Goal: Check status: Check status

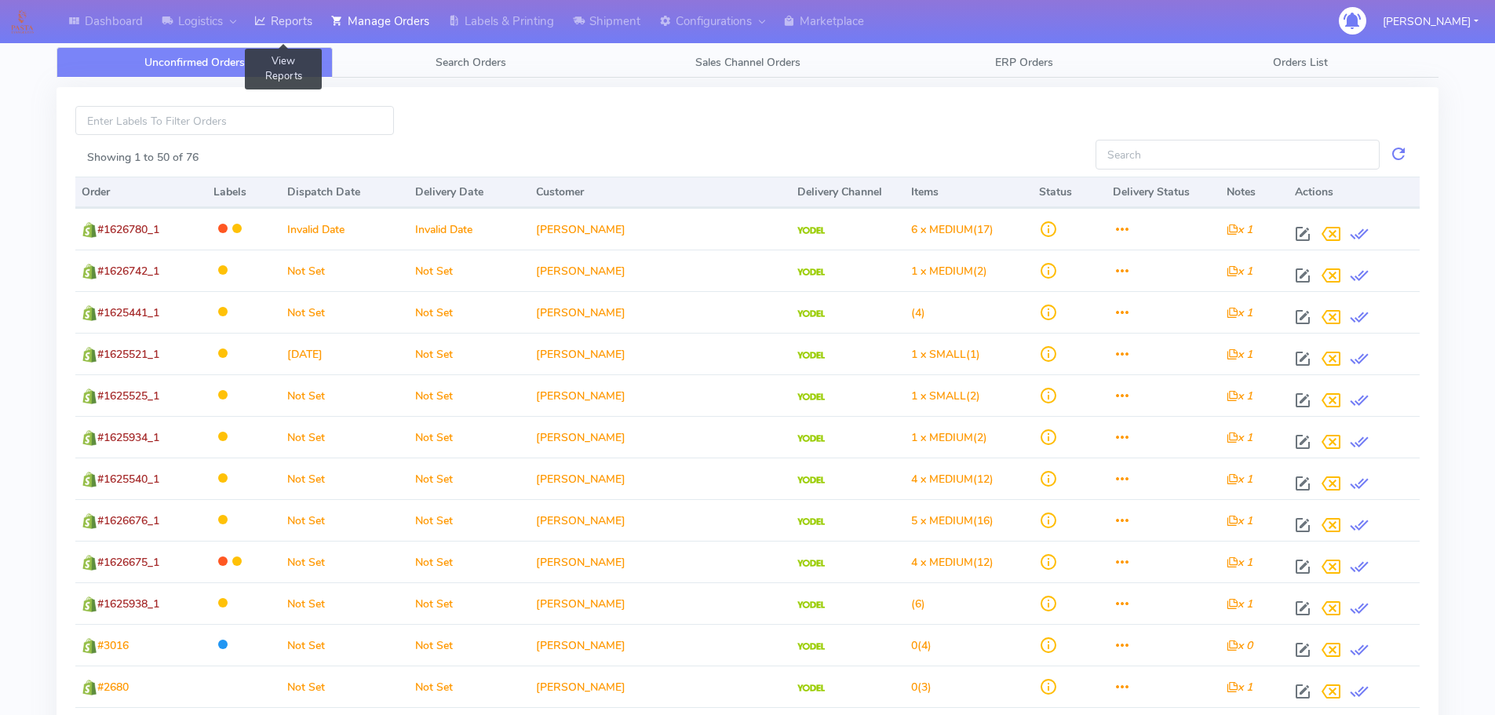
click at [258, 21] on icon at bounding box center [260, 21] width 12 height 16
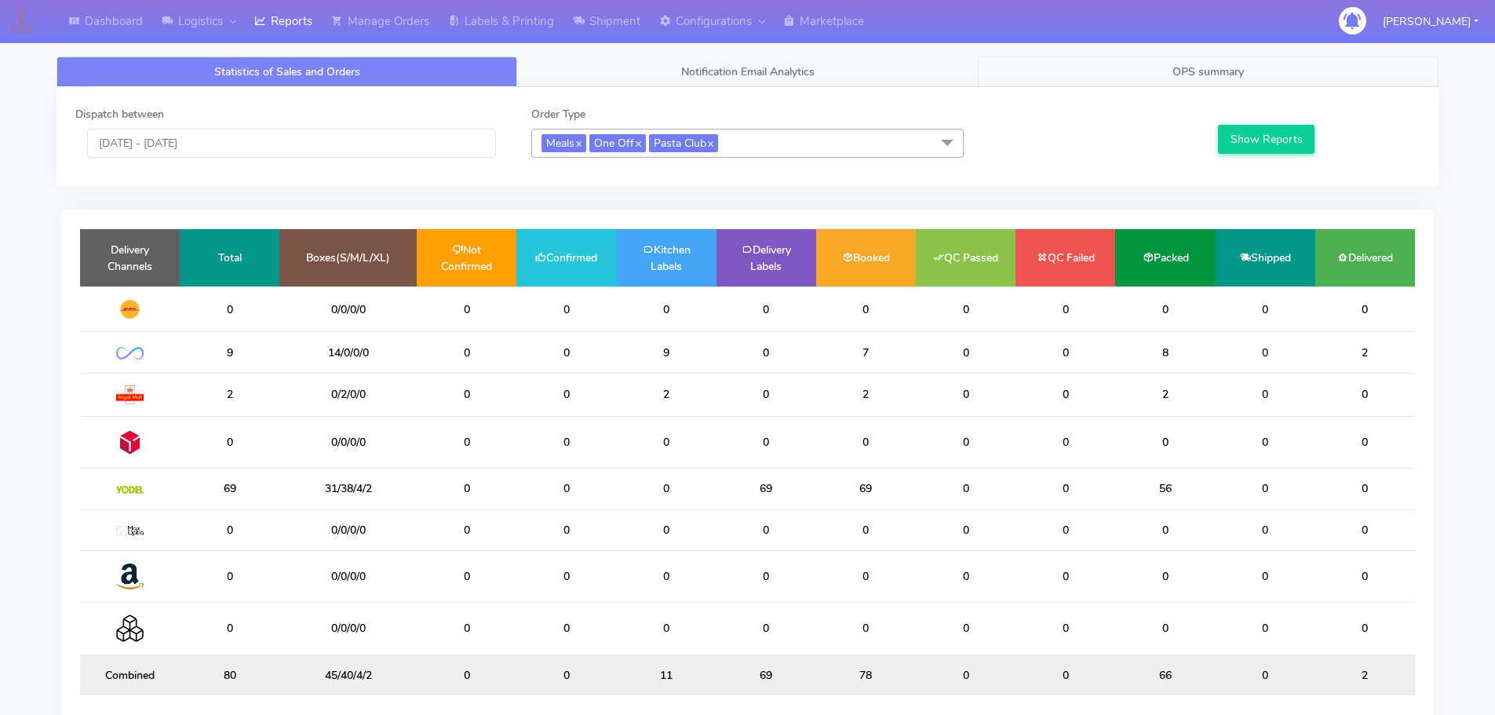
click at [1224, 72] on span "OPS summary" at bounding box center [1208, 71] width 71 height 15
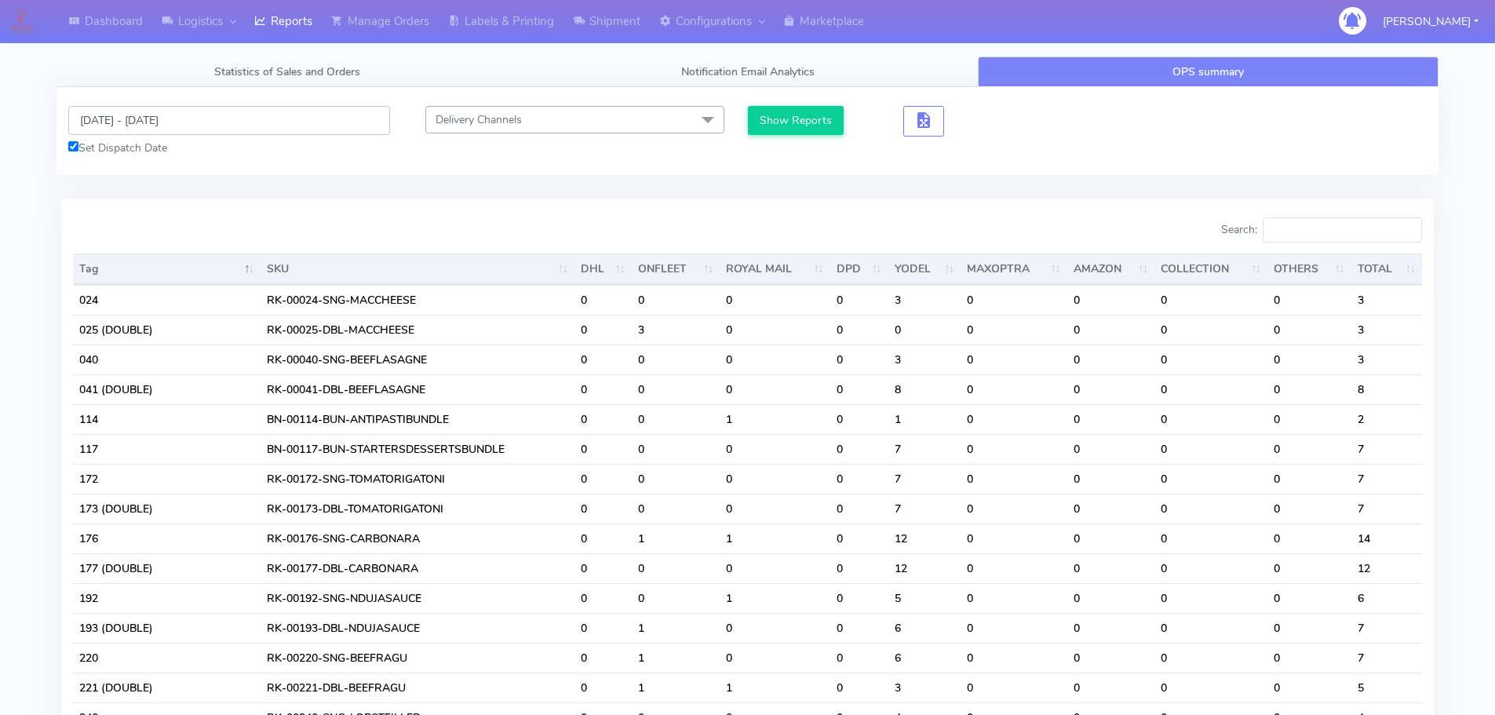
click at [306, 127] on input "10/10/2025 - 10/10/2025" at bounding box center [229, 120] width 322 height 29
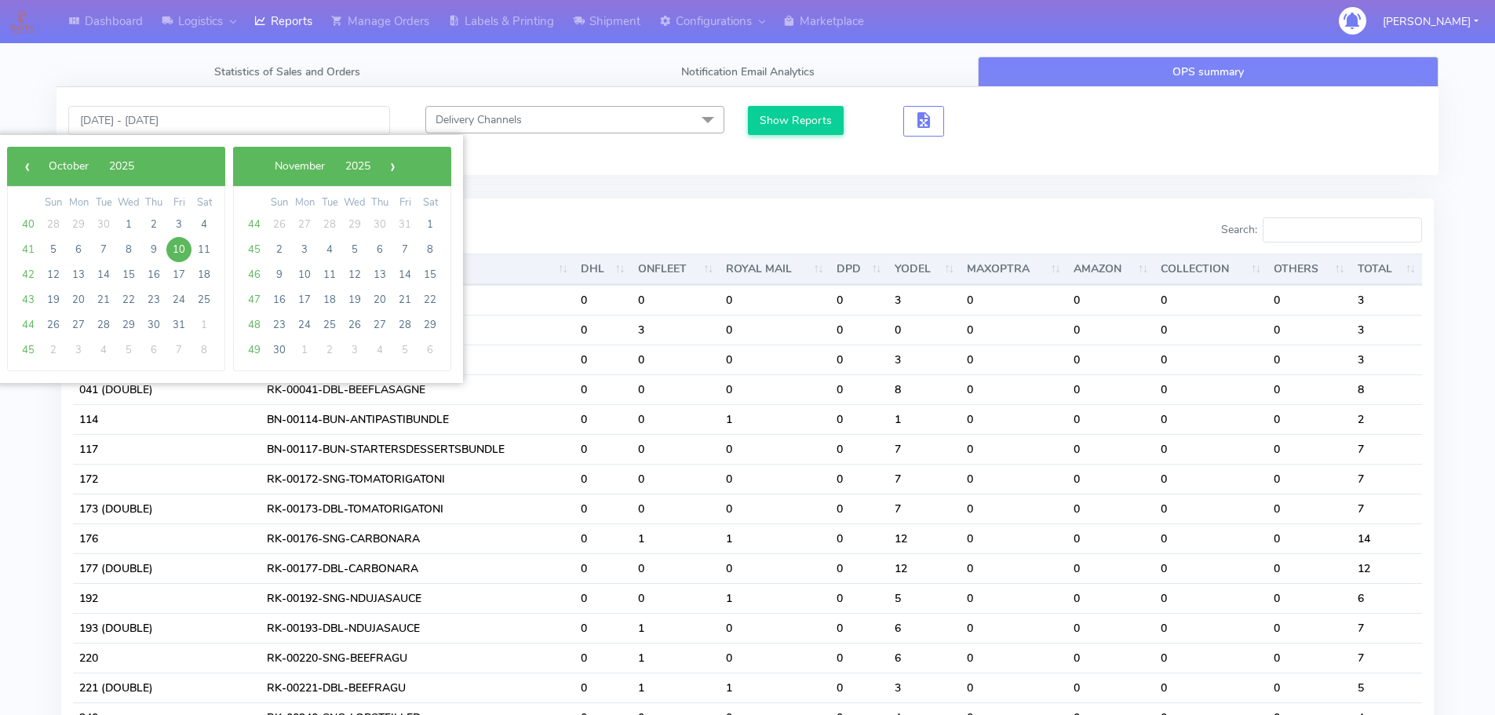
click at [183, 250] on span "10" at bounding box center [178, 249] width 25 height 25
click at [150, 275] on span "16" at bounding box center [153, 274] width 25 height 25
type input "10/10/2025 - 16/10/2025"
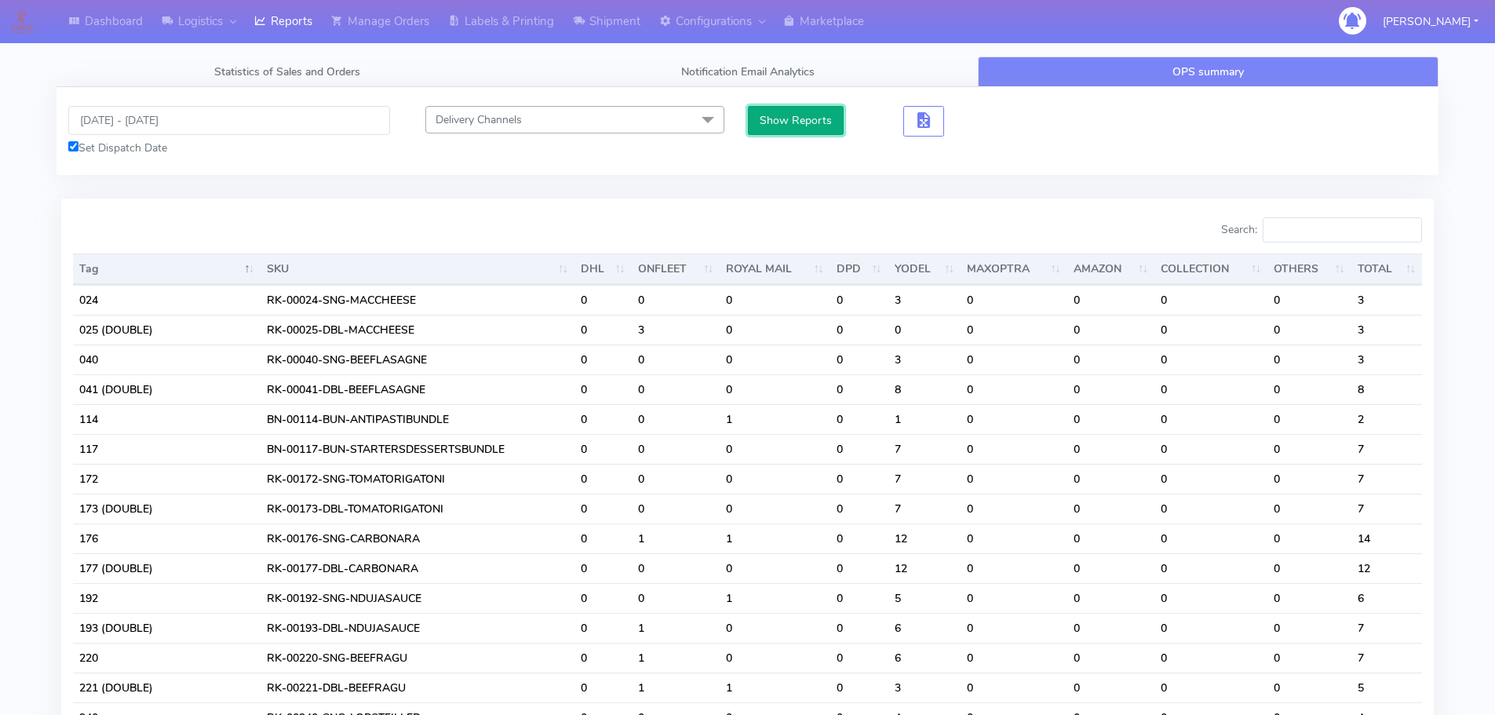
click at [827, 113] on button "Show Reports" at bounding box center [796, 120] width 97 height 29
click at [1308, 223] on input "Search:" at bounding box center [1342, 229] width 159 height 25
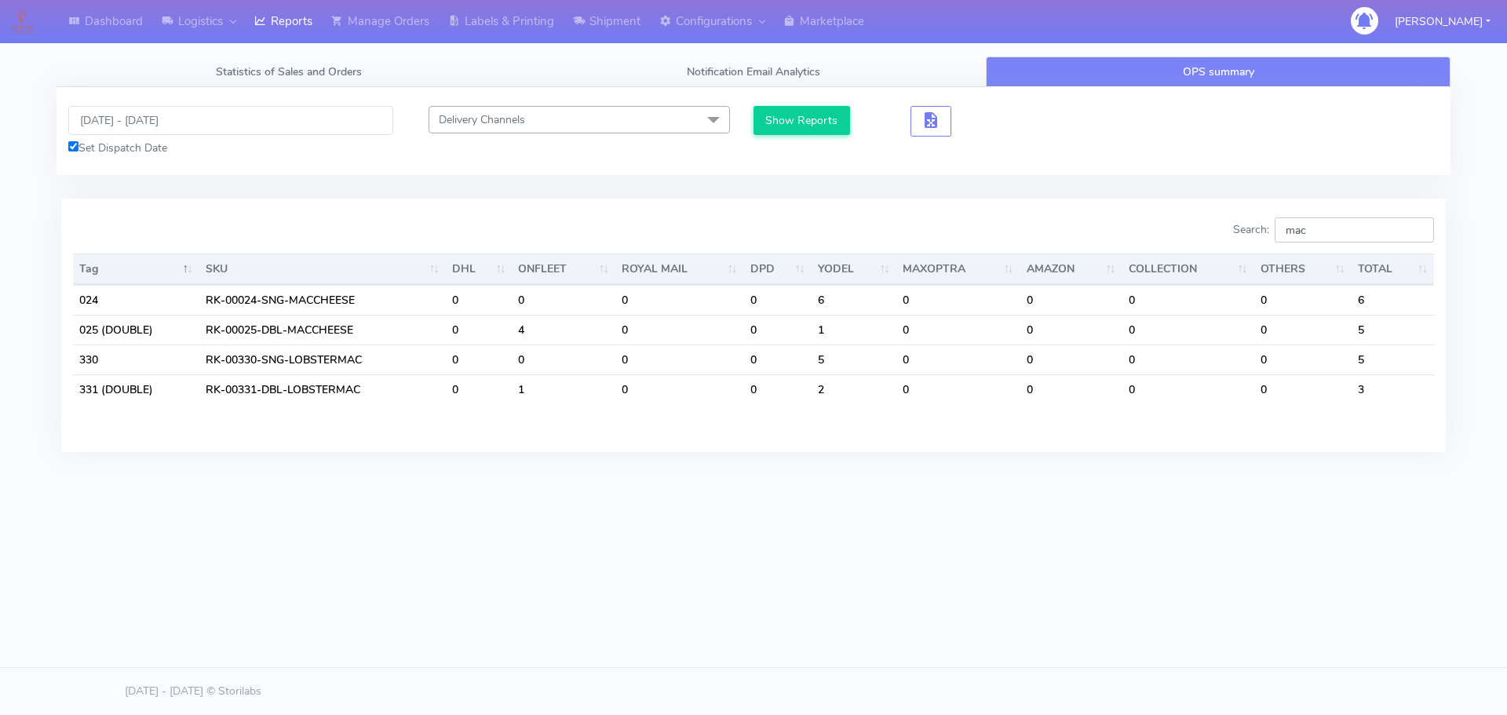
type input "mac"
